Goal: Book appointment/travel/reservation

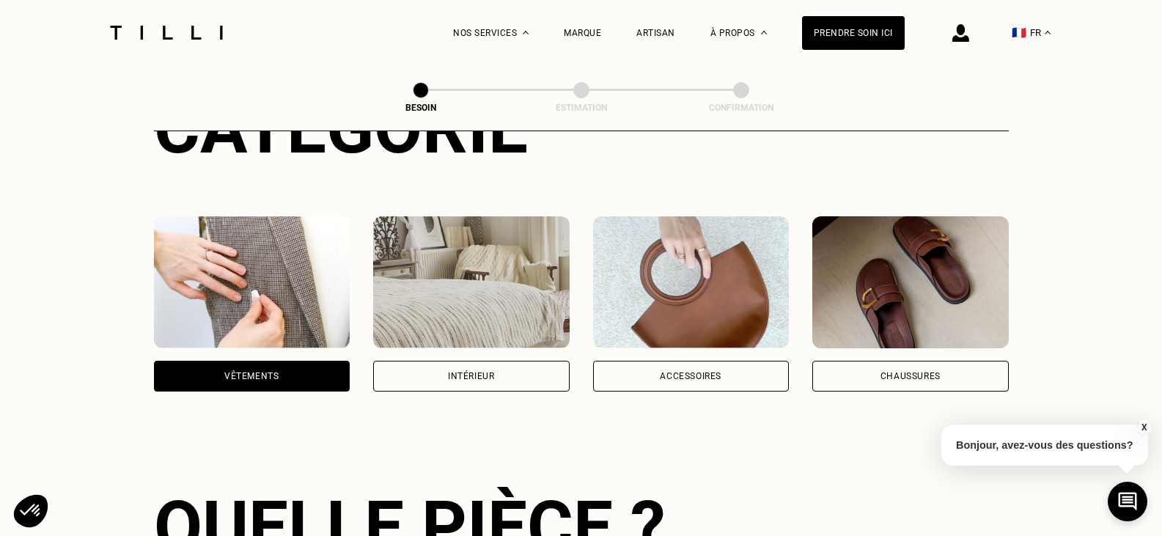
scroll to position [220, 0]
click at [314, 375] on div "Vêtements" at bounding box center [252, 376] width 196 height 31
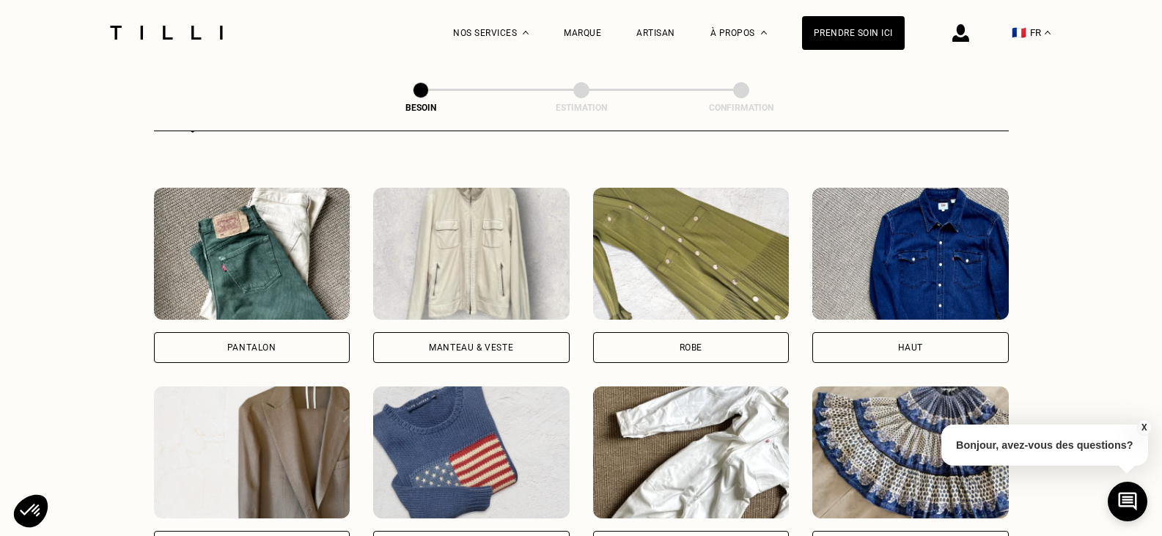
scroll to position [846, 0]
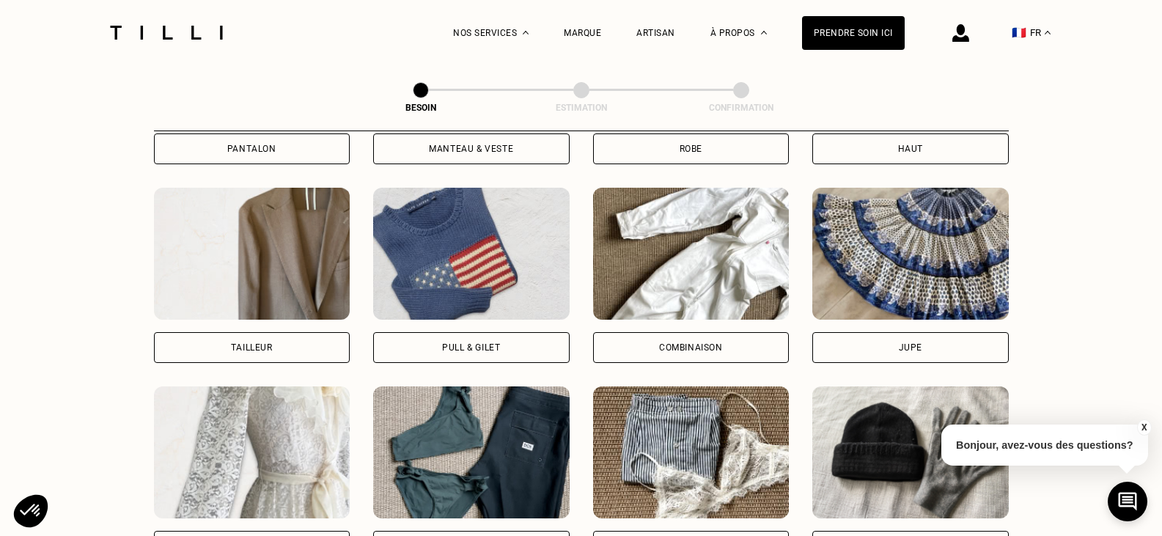
click at [505, 341] on div "Pull & gilet" at bounding box center [471, 347] width 196 height 31
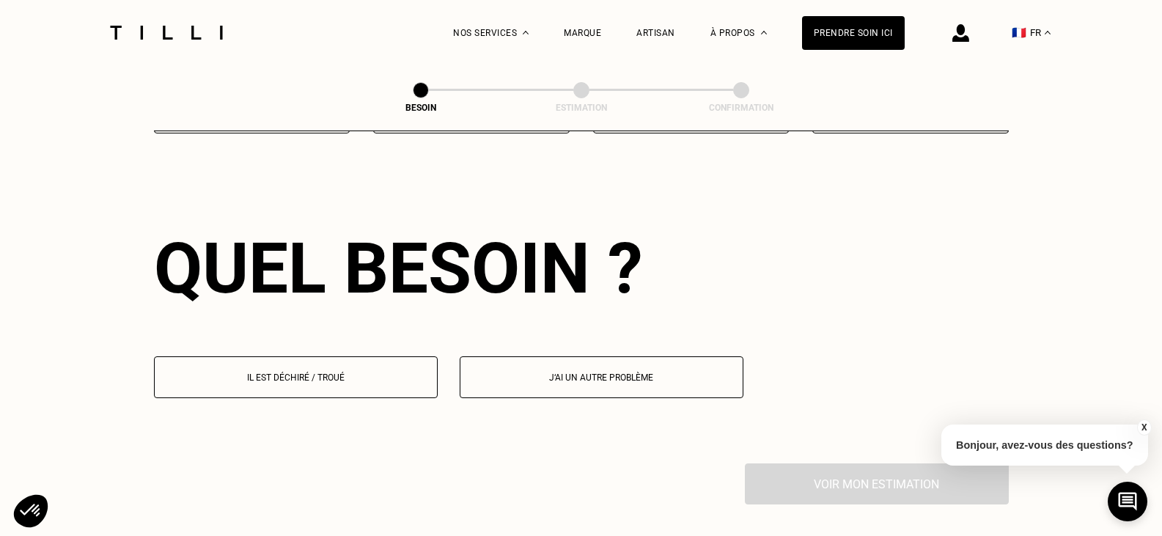
scroll to position [1277, 0]
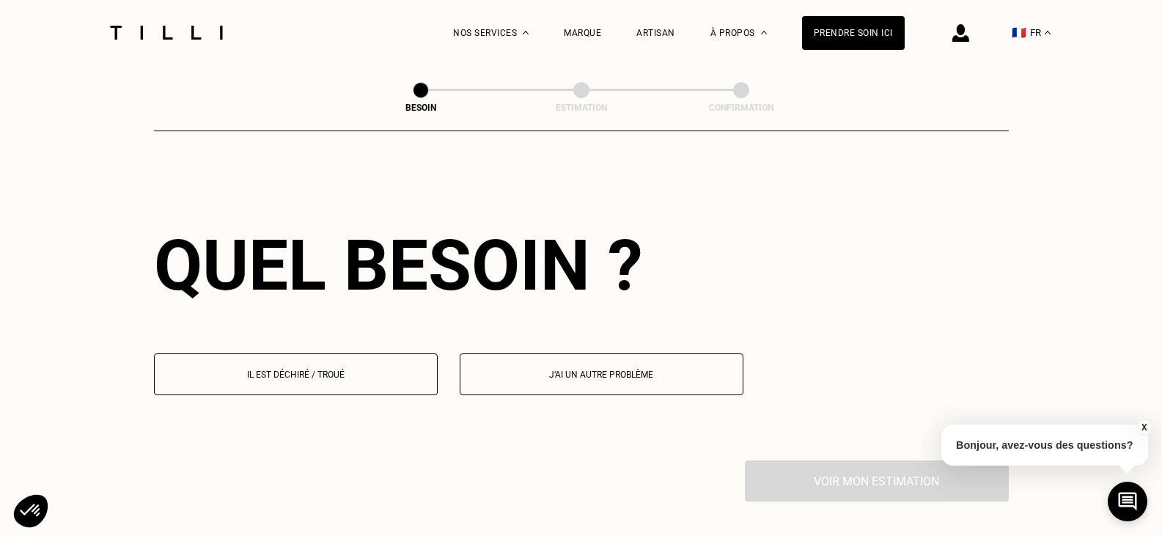
click at [353, 373] on button "Il est déchiré / troué" at bounding box center [296, 374] width 284 height 42
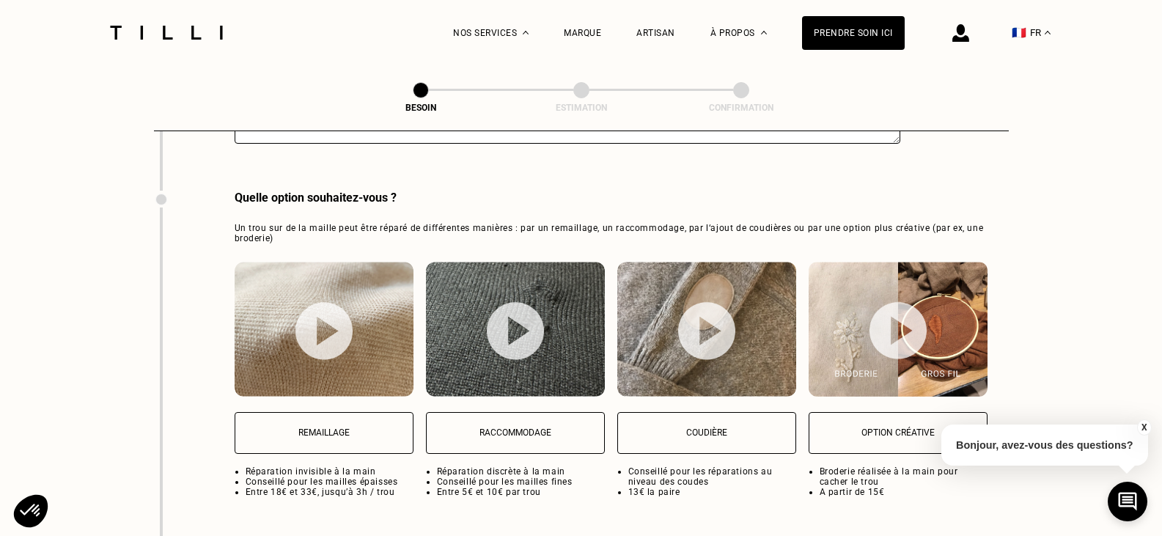
scroll to position [1936, 0]
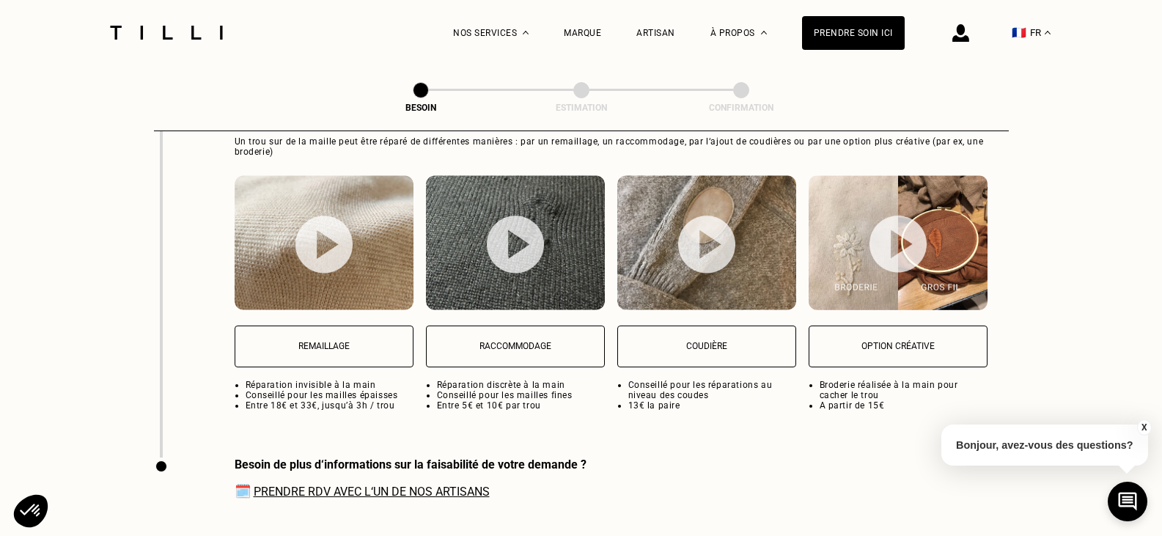
click at [341, 341] on p "Remaillage" at bounding box center [324, 346] width 163 height 10
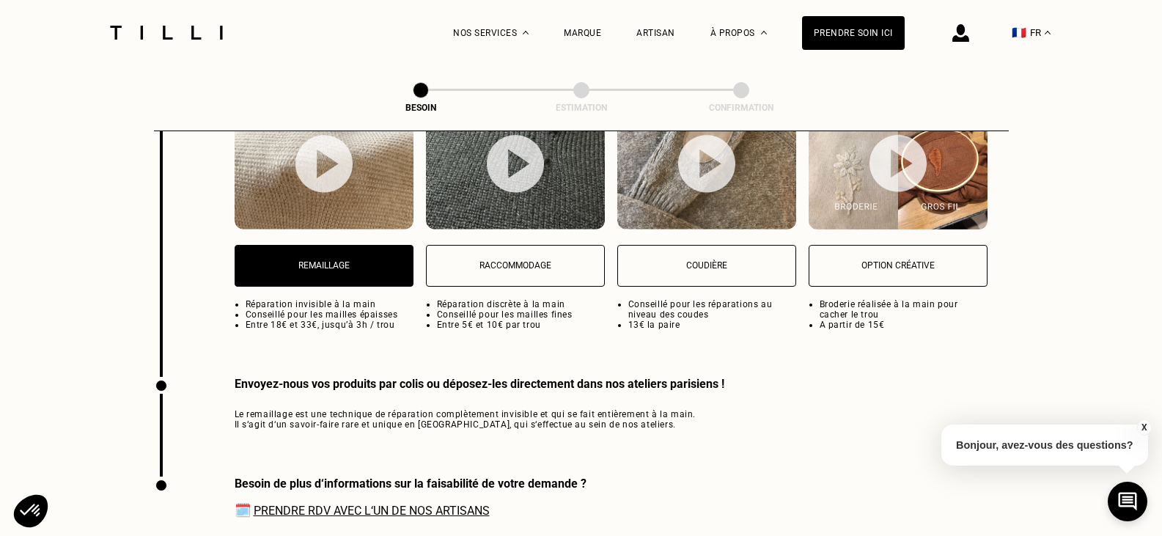
scroll to position [1999, 0]
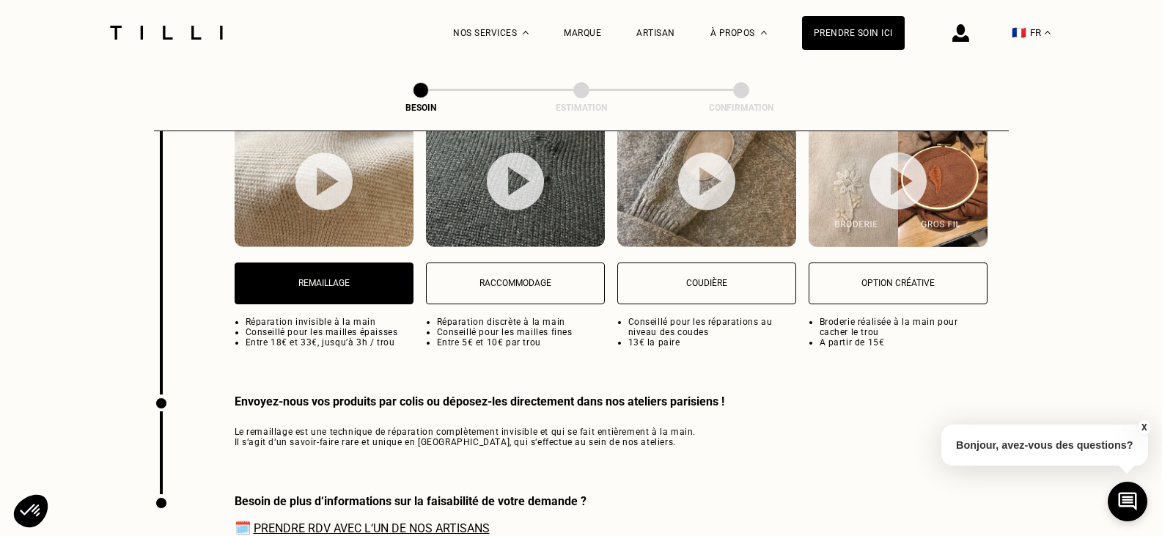
click at [329, 185] on img at bounding box center [323, 181] width 57 height 58
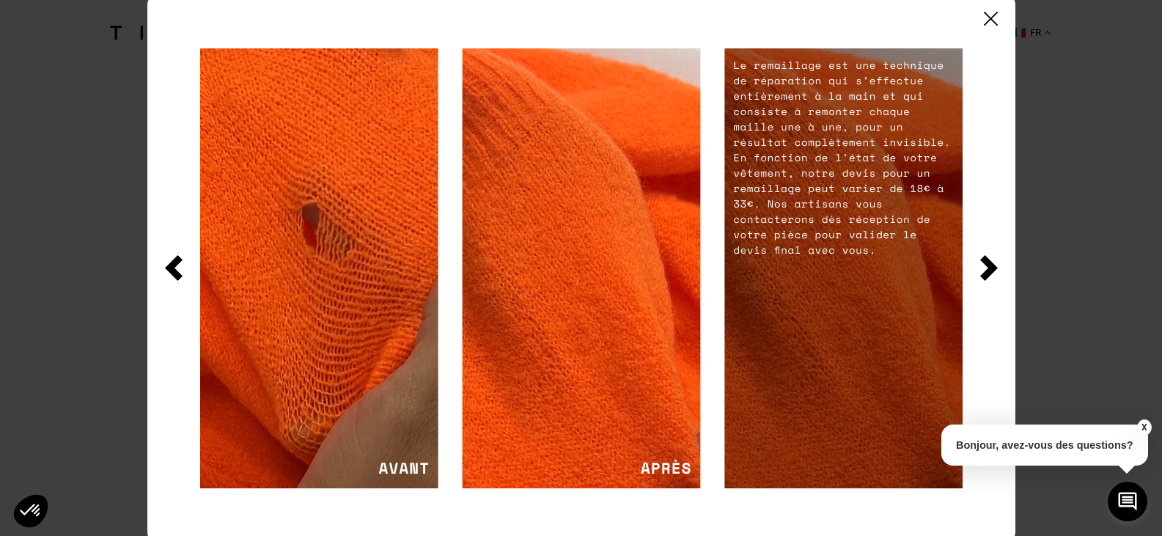
scroll to position [2219, 0]
click at [988, 271] on img at bounding box center [989, 268] width 18 height 26
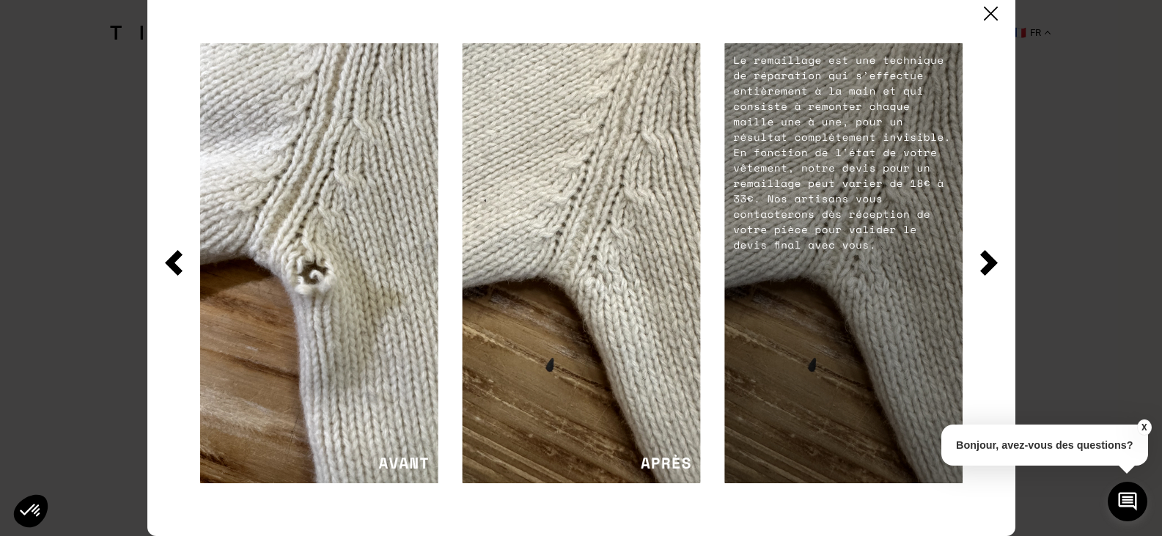
scroll to position [0, 0]
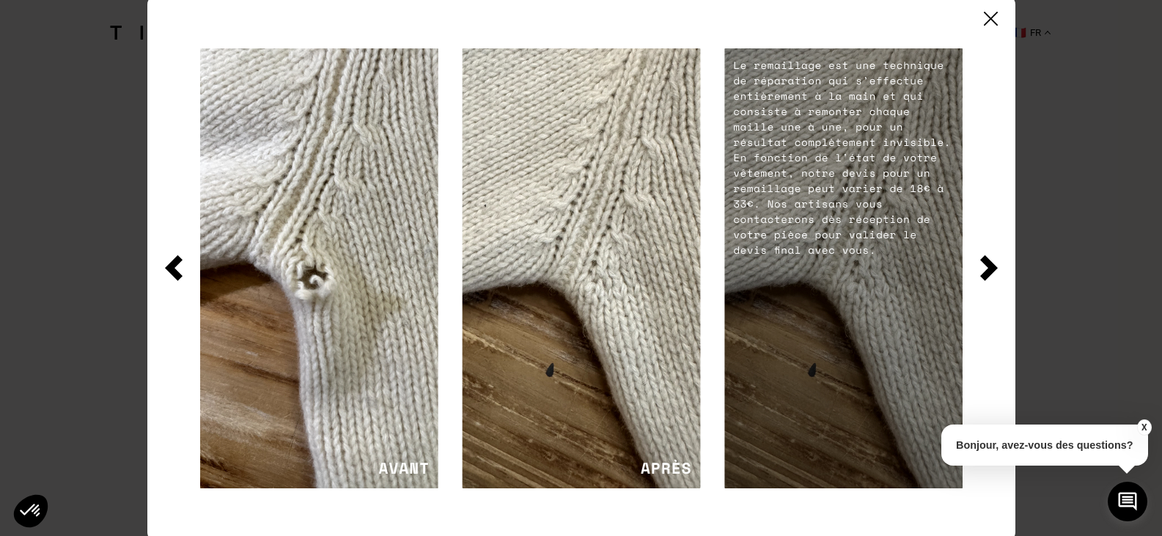
click at [987, 268] on img at bounding box center [989, 268] width 18 height 26
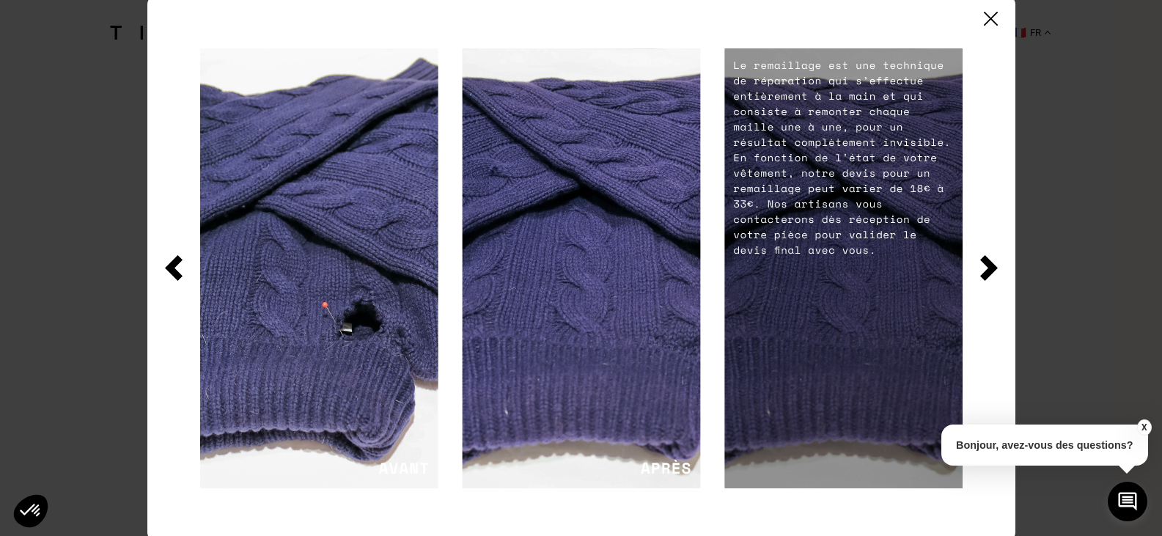
click at [997, 267] on img at bounding box center [989, 268] width 18 height 26
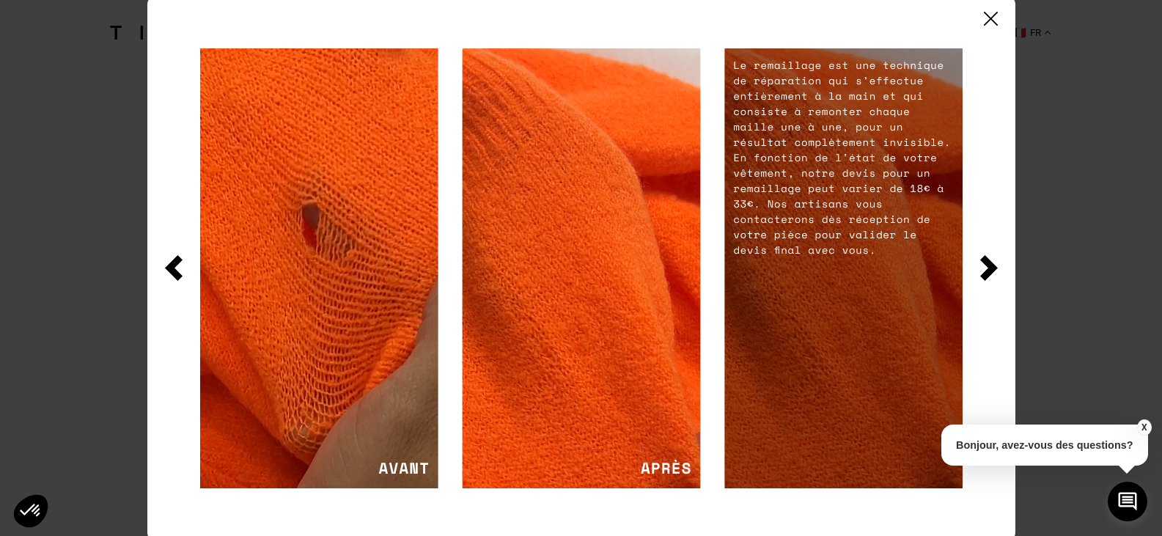
click at [988, 19] on img at bounding box center [991, 19] width 14 height 14
